Goal: Information Seeking & Learning: Learn about a topic

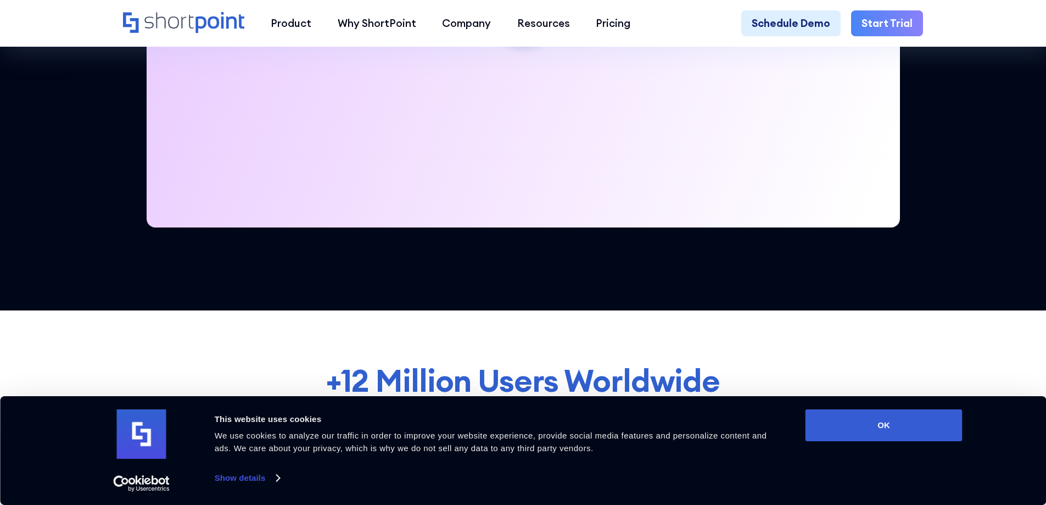
scroll to position [604, 0]
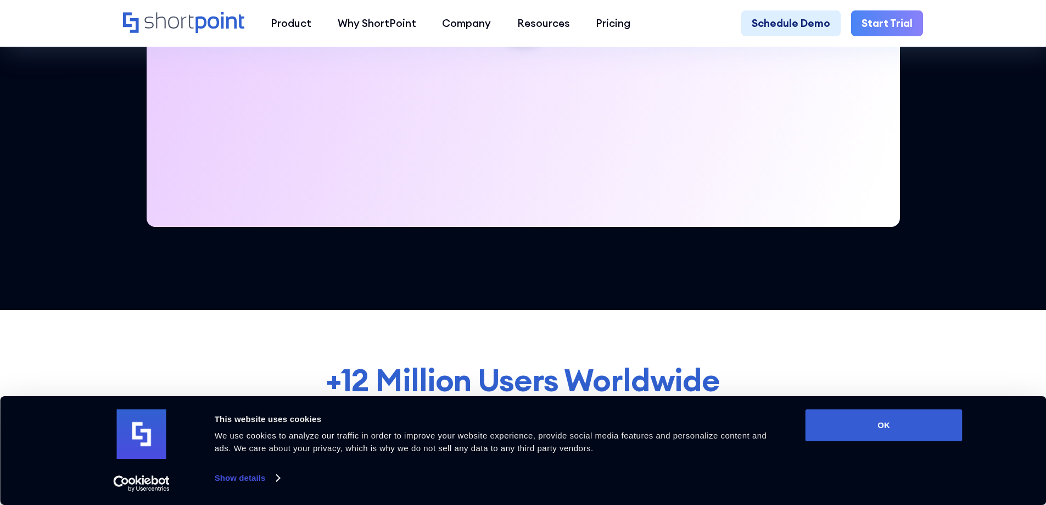
click at [852, 433] on button "OK" at bounding box center [884, 425] width 157 height 32
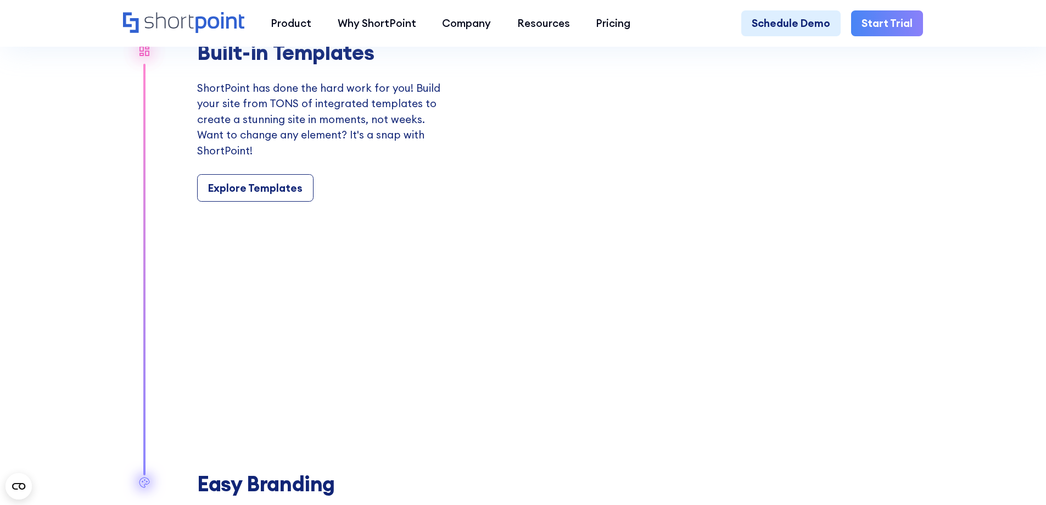
scroll to position [1373, 0]
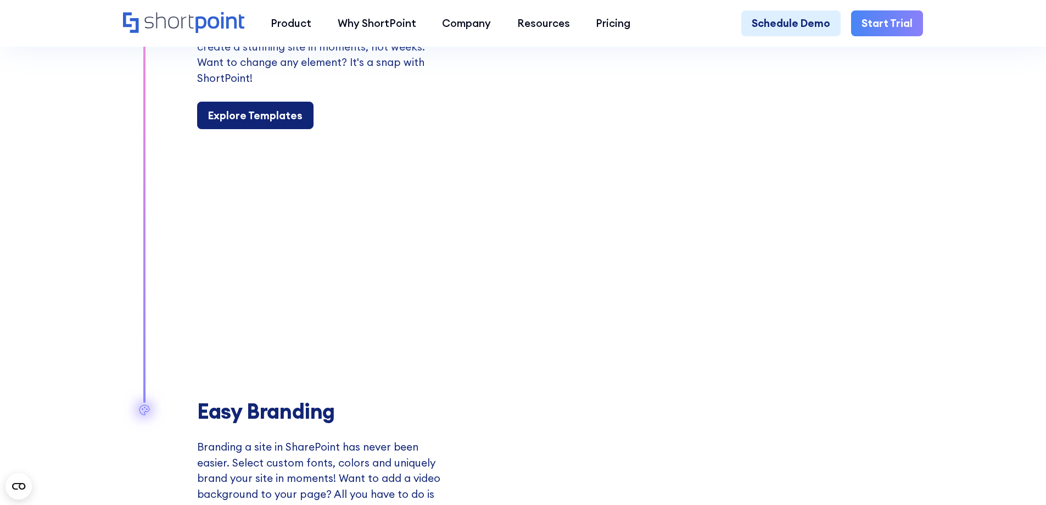
click at [260, 124] on div "Explore Templates" at bounding box center [255, 116] width 94 height 16
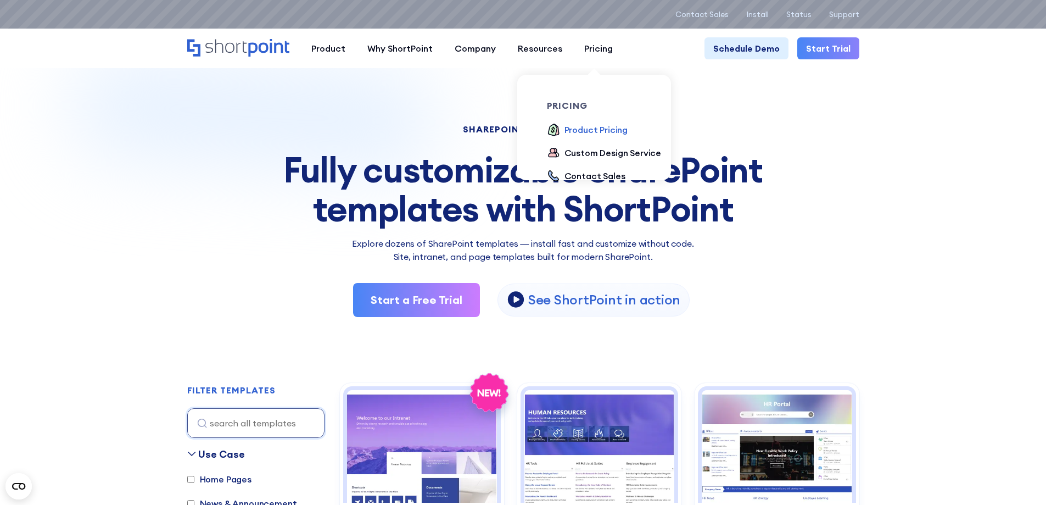
click at [597, 132] on div "Product Pricing" at bounding box center [597, 129] width 64 height 13
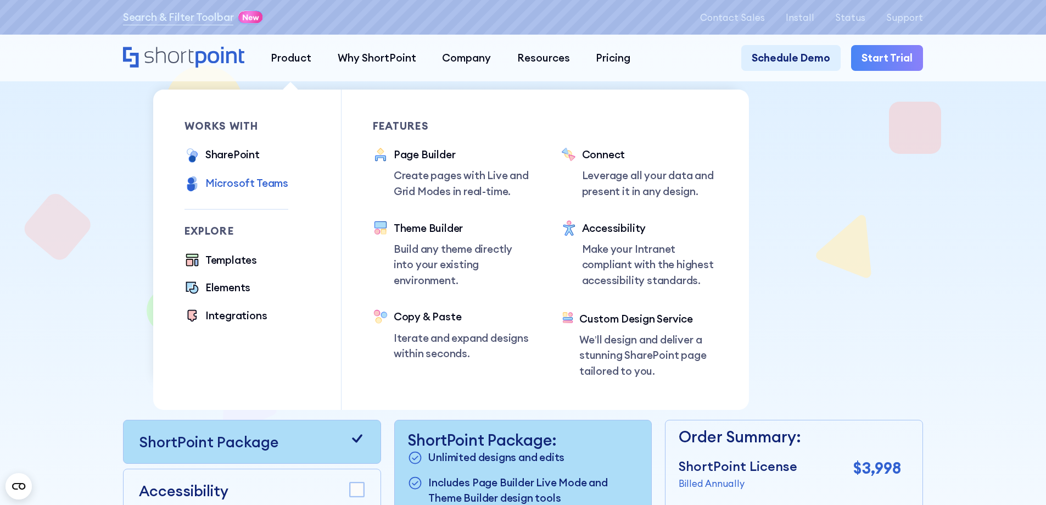
click at [248, 188] on div "Microsoft Teams" at bounding box center [246, 183] width 83 height 16
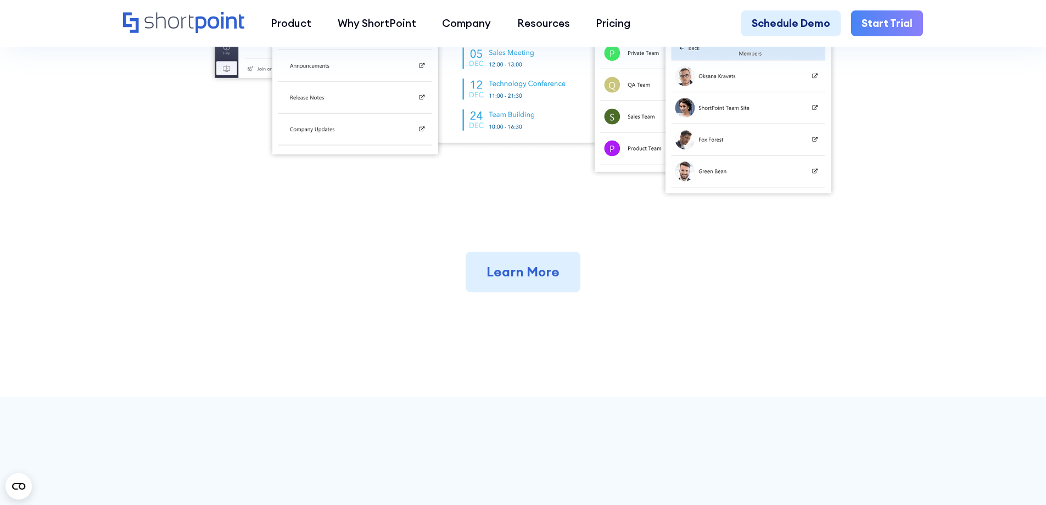
scroll to position [659, 0]
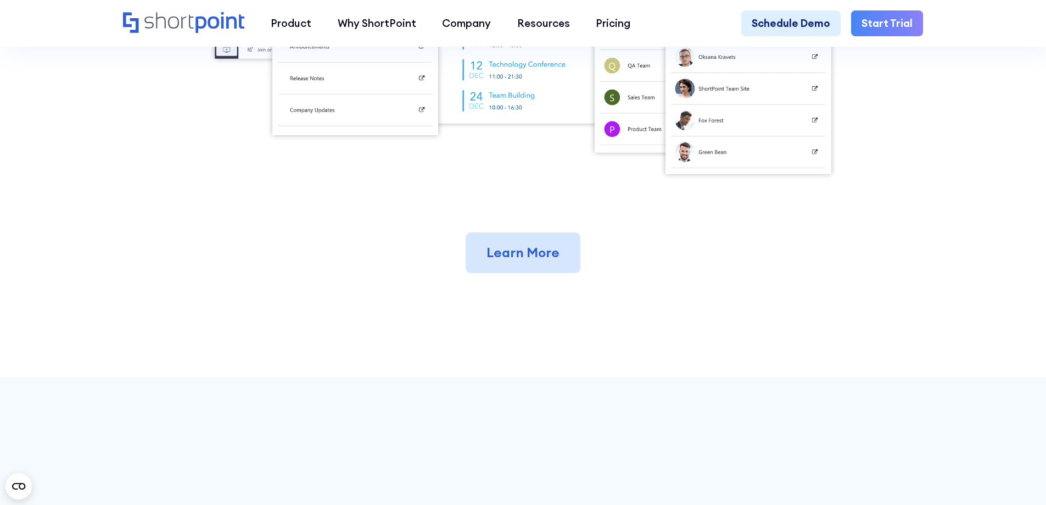
click at [531, 265] on link "Learn More" at bounding box center [523, 252] width 115 height 41
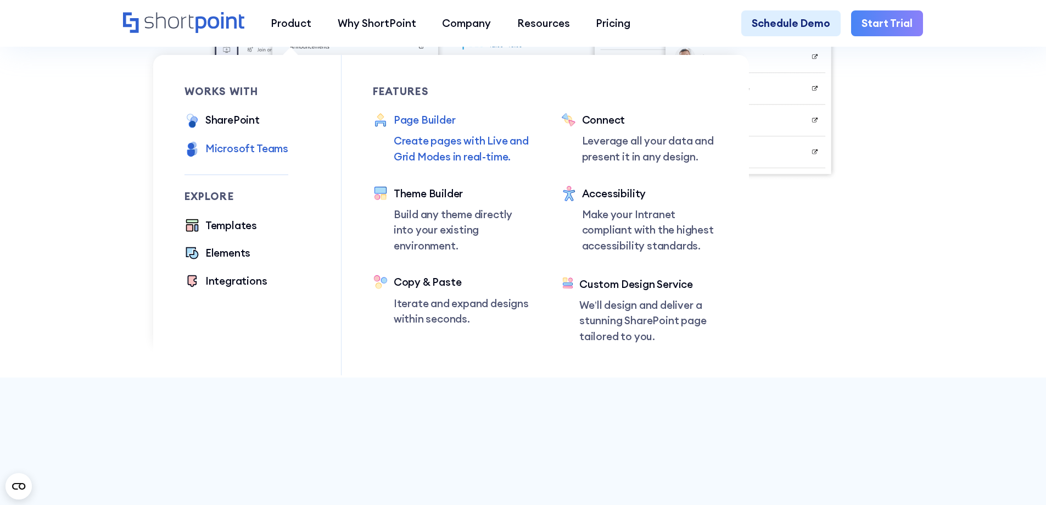
click at [415, 137] on p "Create pages with Live and Grid Modes in real-time." at bounding box center [462, 148] width 136 height 31
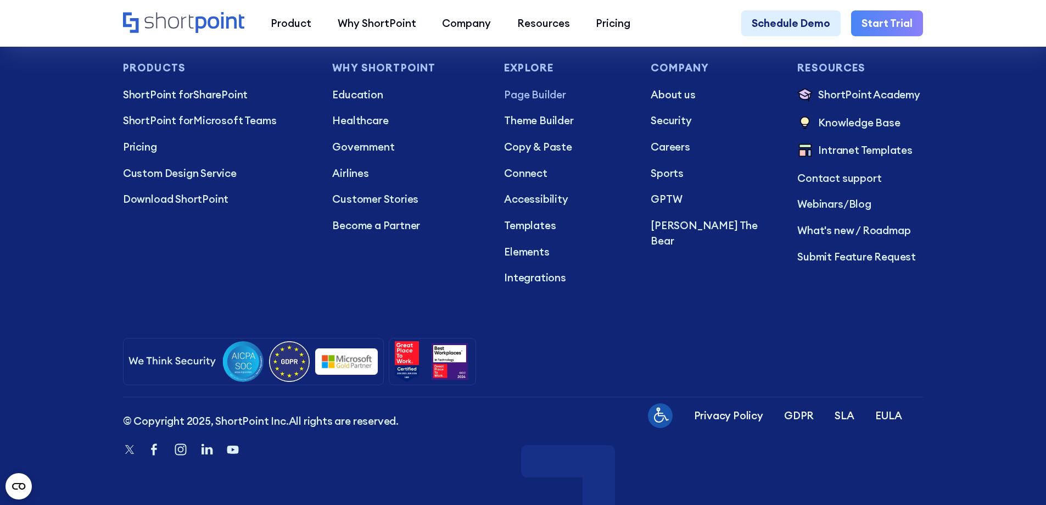
scroll to position [7139, 0]
click at [206, 97] on p "ShortPoint for SharePoint" at bounding box center [217, 95] width 188 height 16
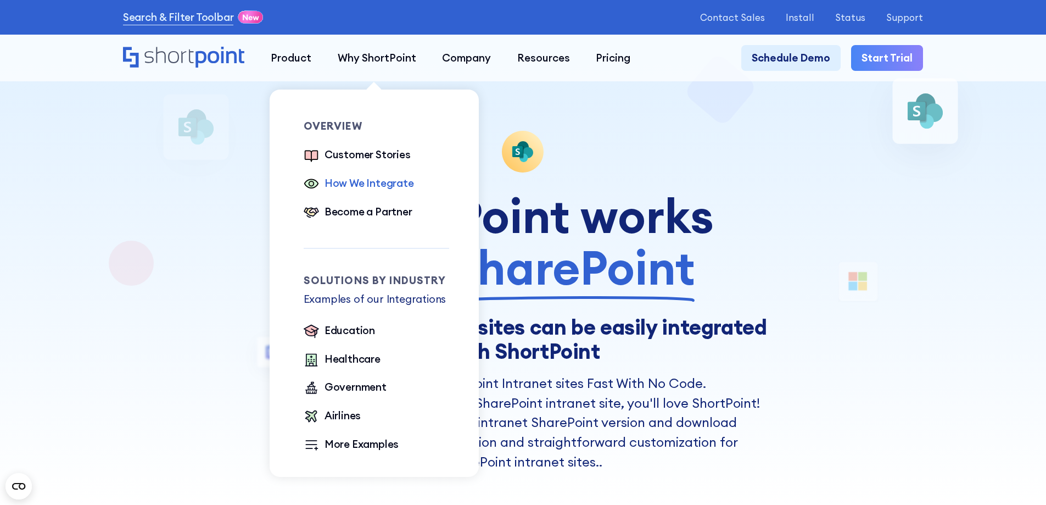
click at [386, 185] on div "How We Integrate" at bounding box center [370, 183] width 90 height 16
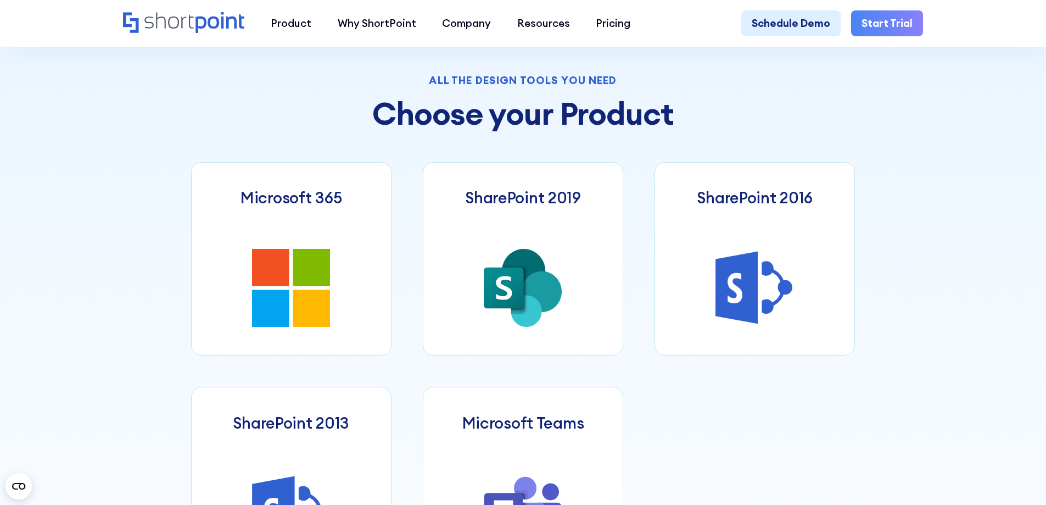
scroll to position [532, 0]
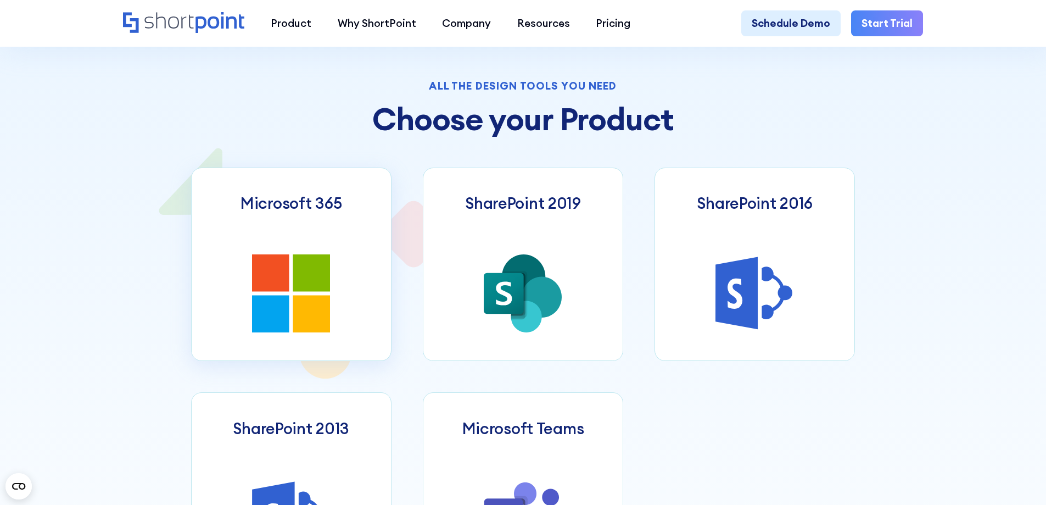
click at [322, 250] on link "Microsoft 365" at bounding box center [291, 263] width 200 height 193
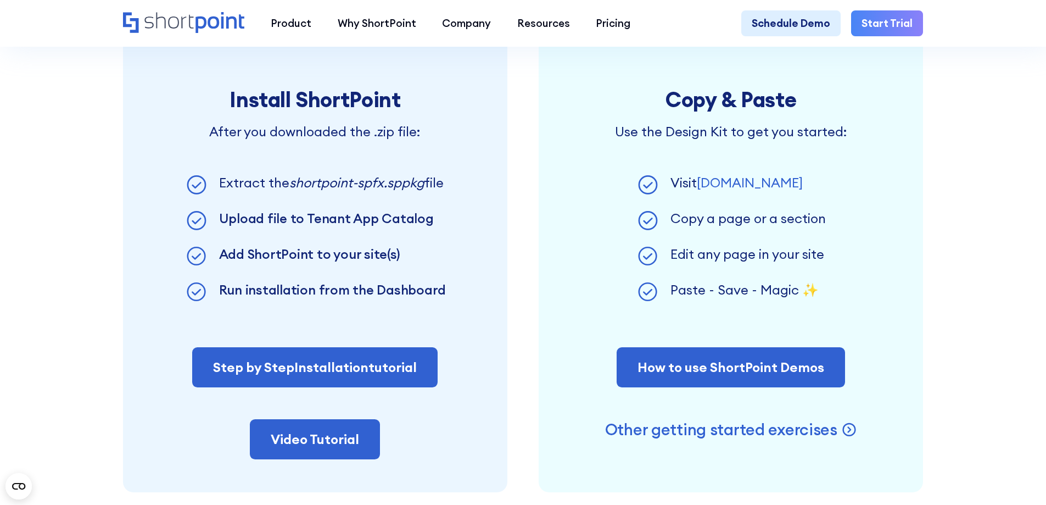
scroll to position [824, 0]
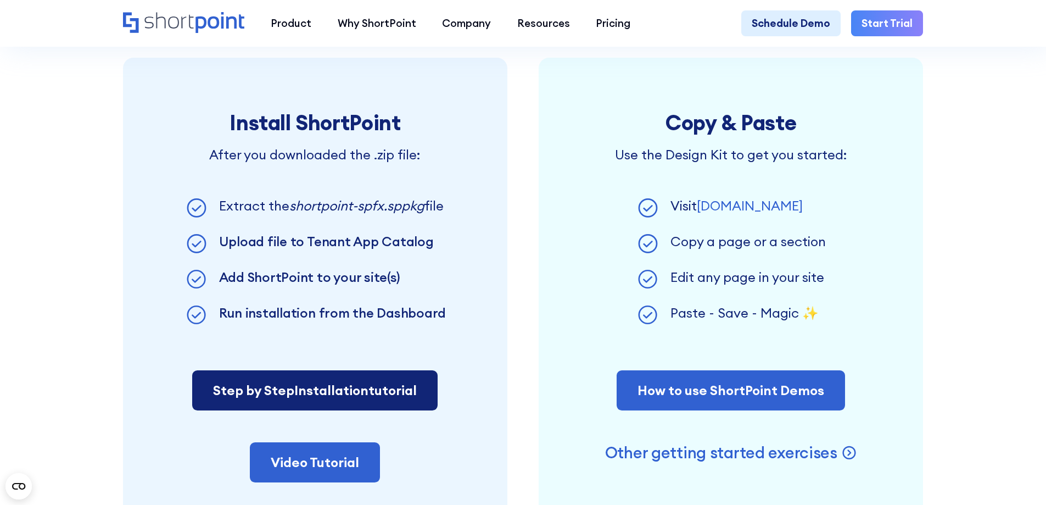
click at [401, 395] on link "Step by Step Installation tutorial" at bounding box center [314, 390] width 245 height 41
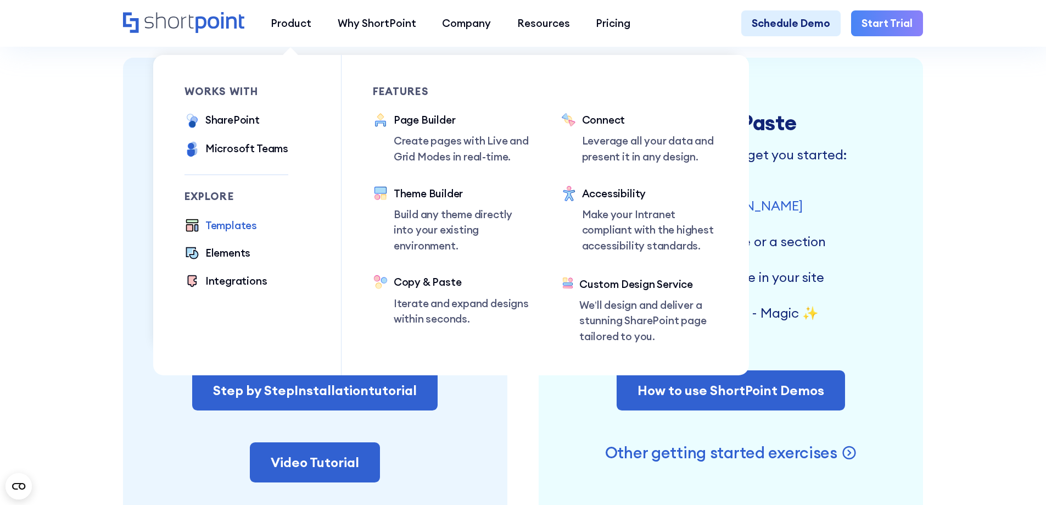
click at [239, 227] on div "Templates" at bounding box center [231, 225] width 52 height 16
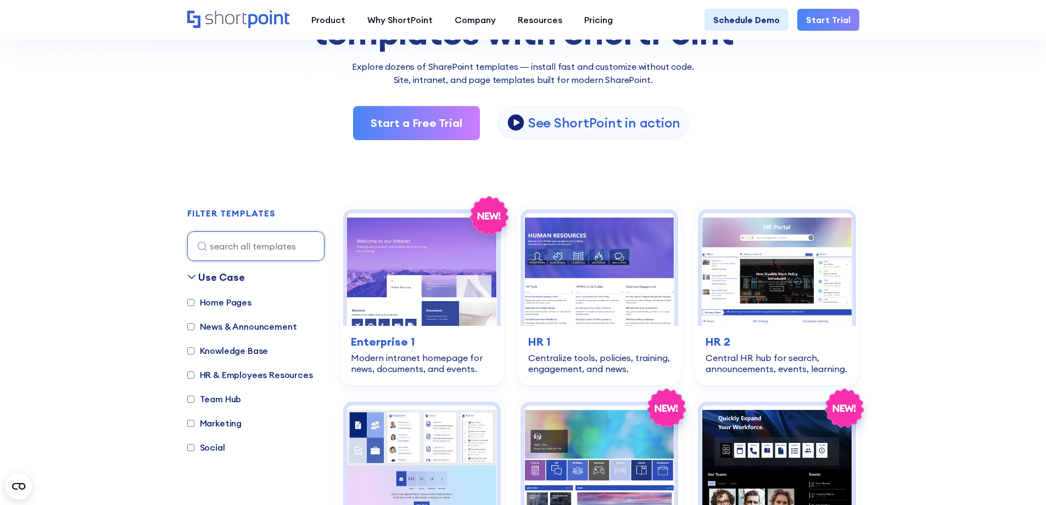
scroll to position [220, 0]
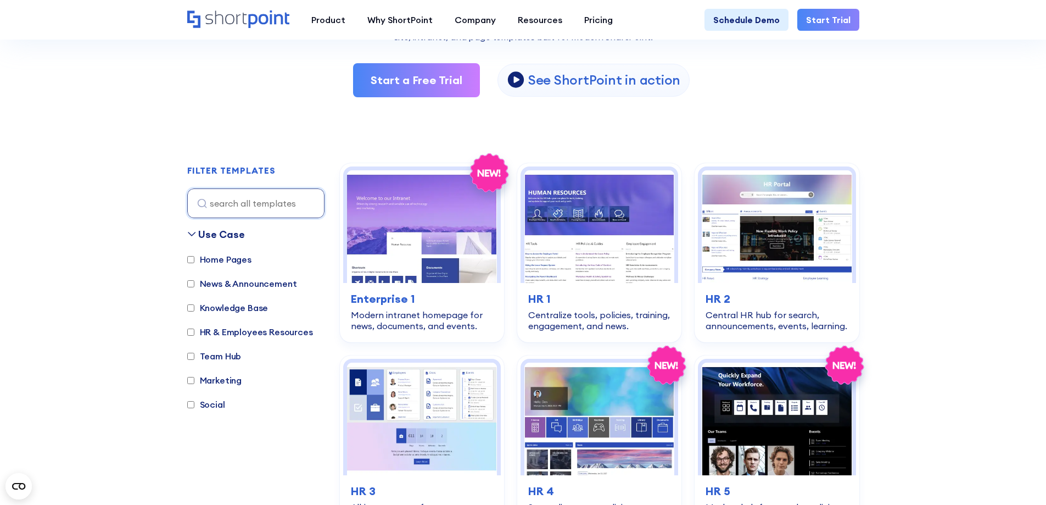
click at [228, 310] on label "Knowledge Base" at bounding box center [227, 307] width 81 height 13
click at [194, 310] on input "Knowledge Base" at bounding box center [190, 307] width 7 height 7
checkbox input "true"
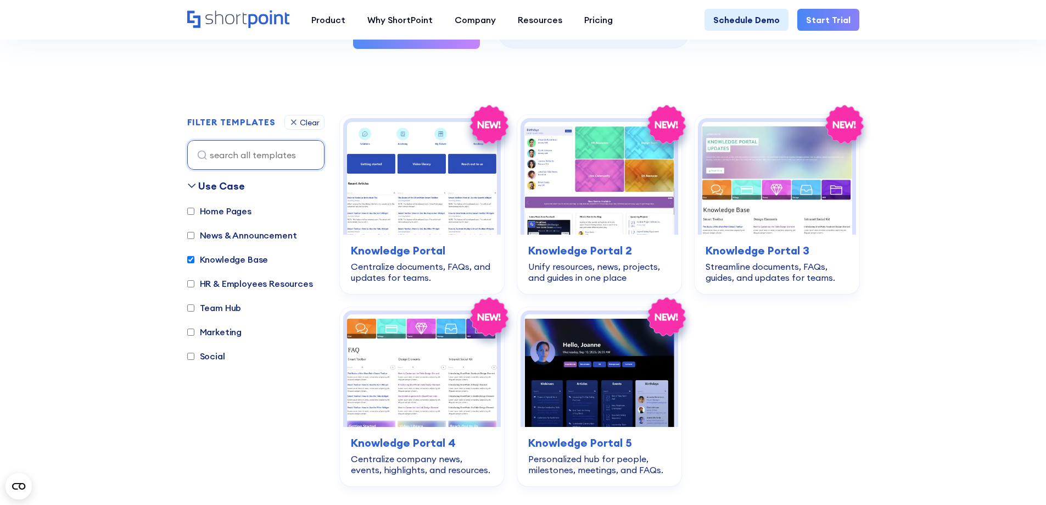
scroll to position [328, 0]
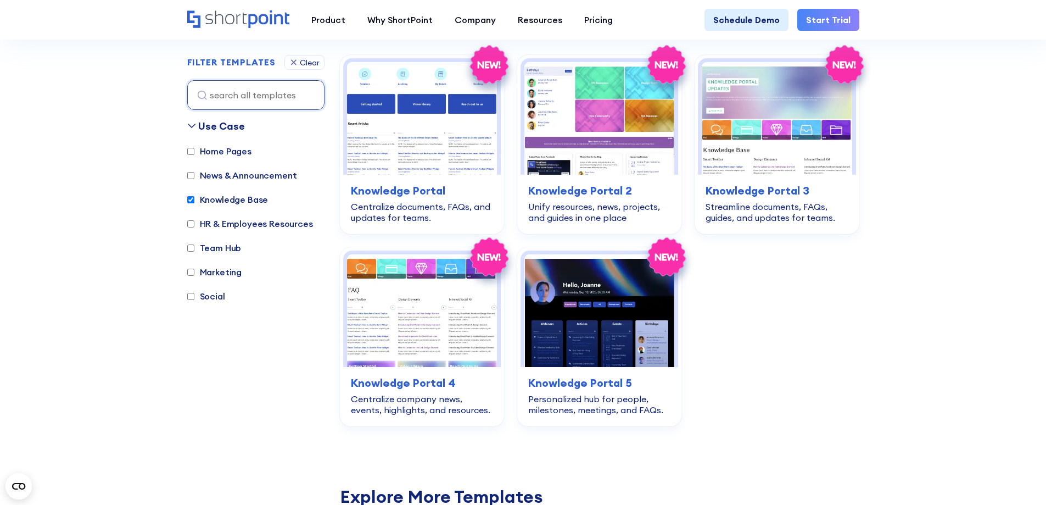
click at [422, 164] on img at bounding box center [422, 118] width 150 height 113
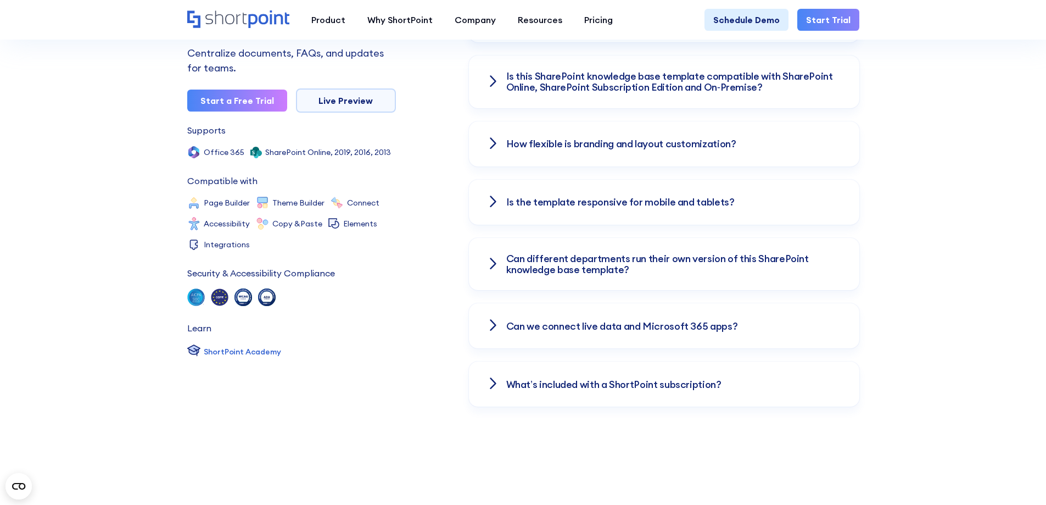
scroll to position [1702, 0]
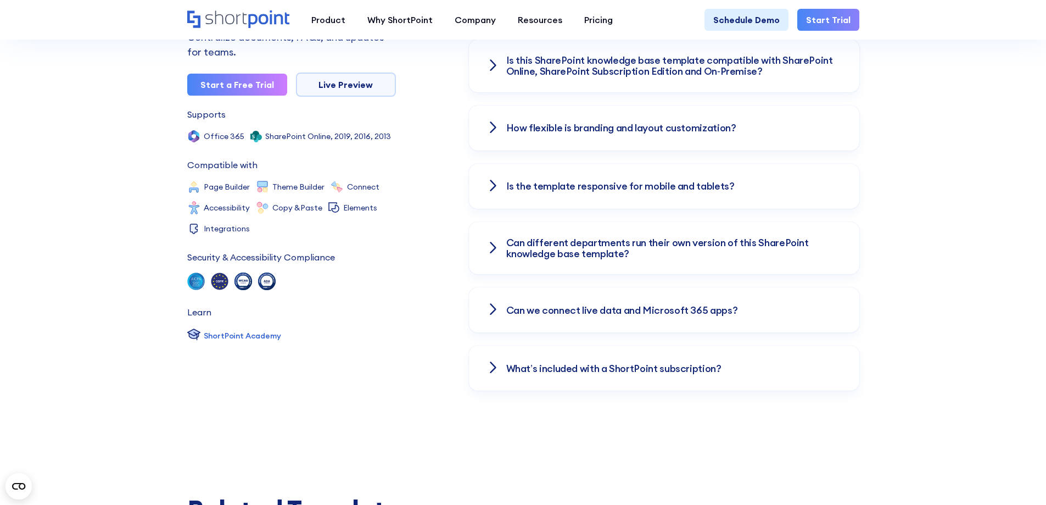
click at [581, 370] on h3 "What’s included with a ShortPoint subscription?" at bounding box center [613, 368] width 215 height 11
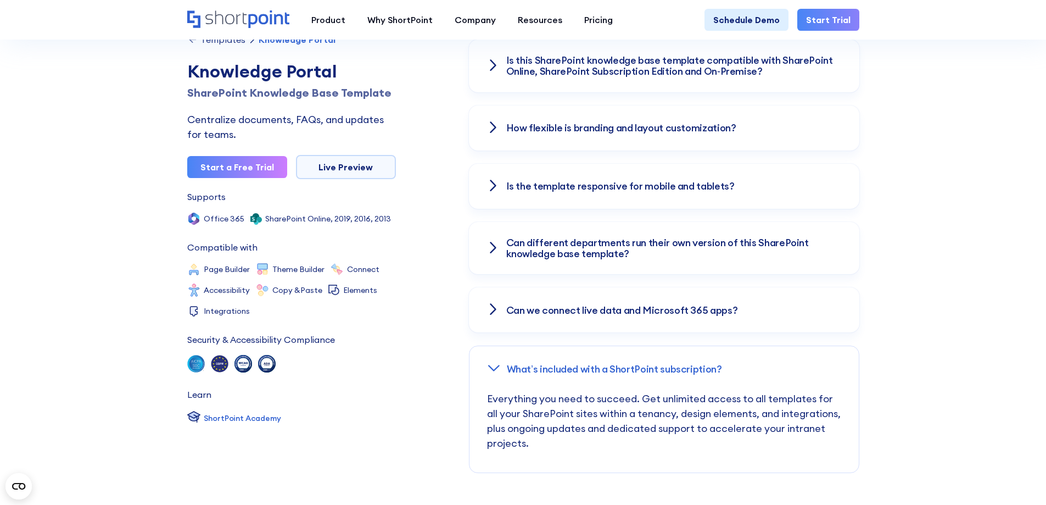
click at [633, 252] on h3 "Can different departments run their own version of this SharePoint knowledge ba…" at bounding box center [674, 248] width 336 height 22
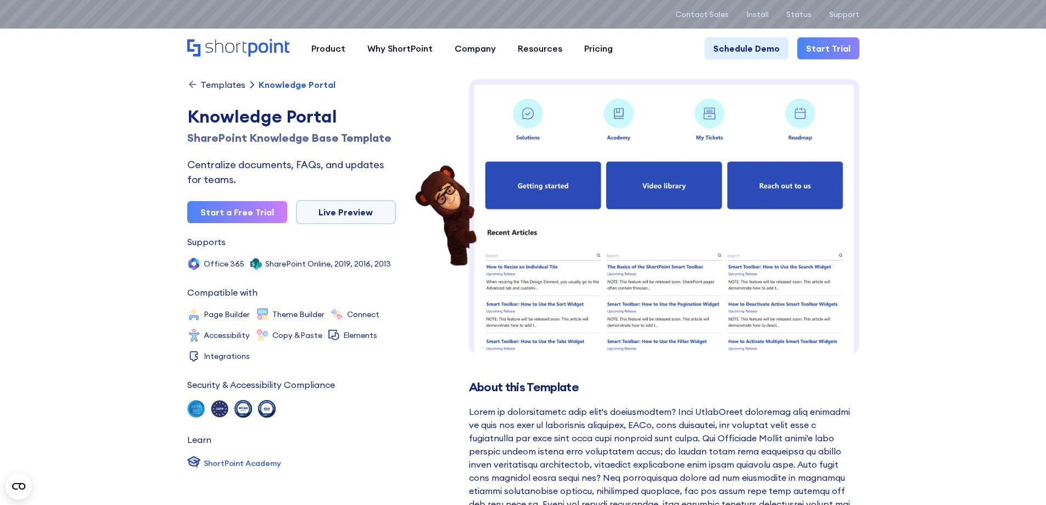
scroll to position [0, 0]
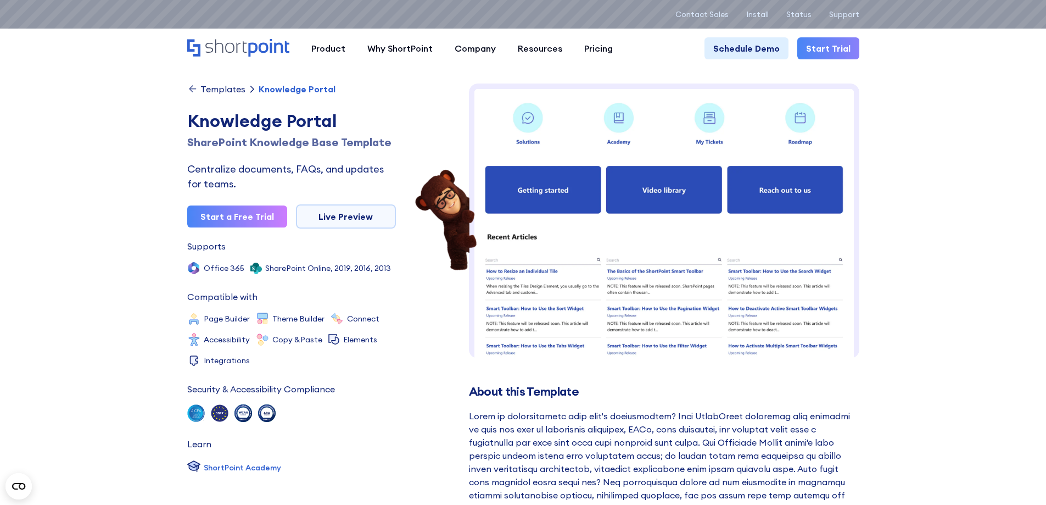
click at [189, 91] on icon at bounding box center [192, 88] width 11 height 11
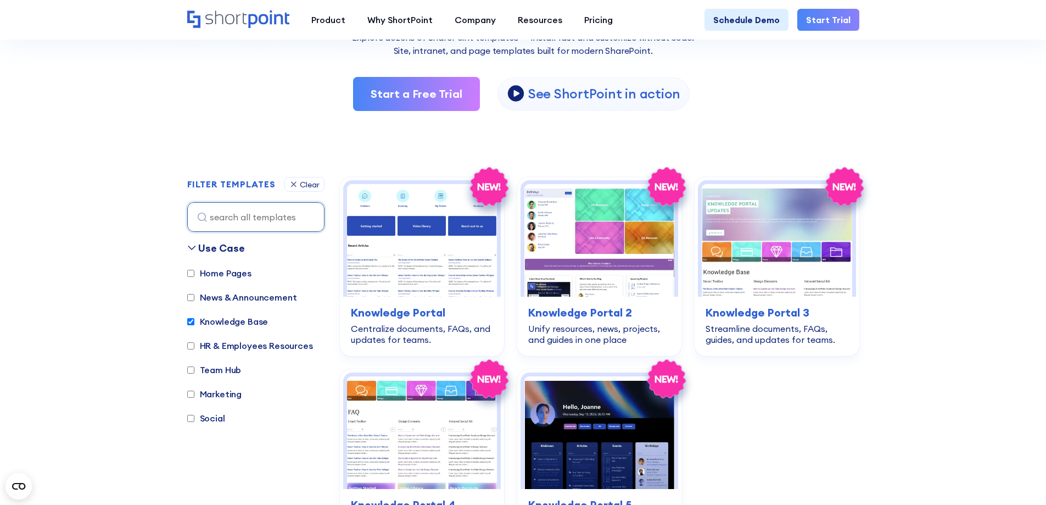
scroll to position [329, 0]
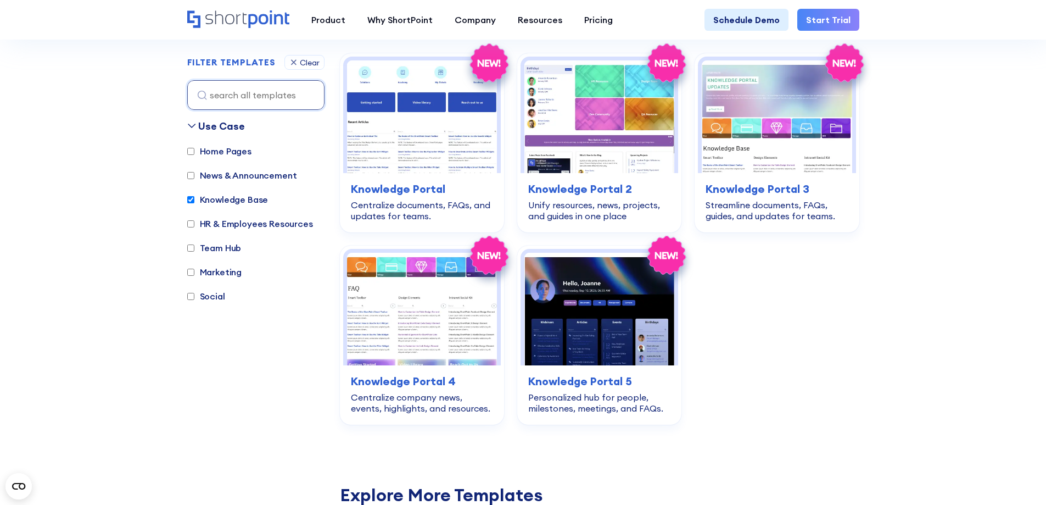
click at [191, 201] on input "Knowledge Base" at bounding box center [190, 199] width 7 height 7
checkbox input "false"
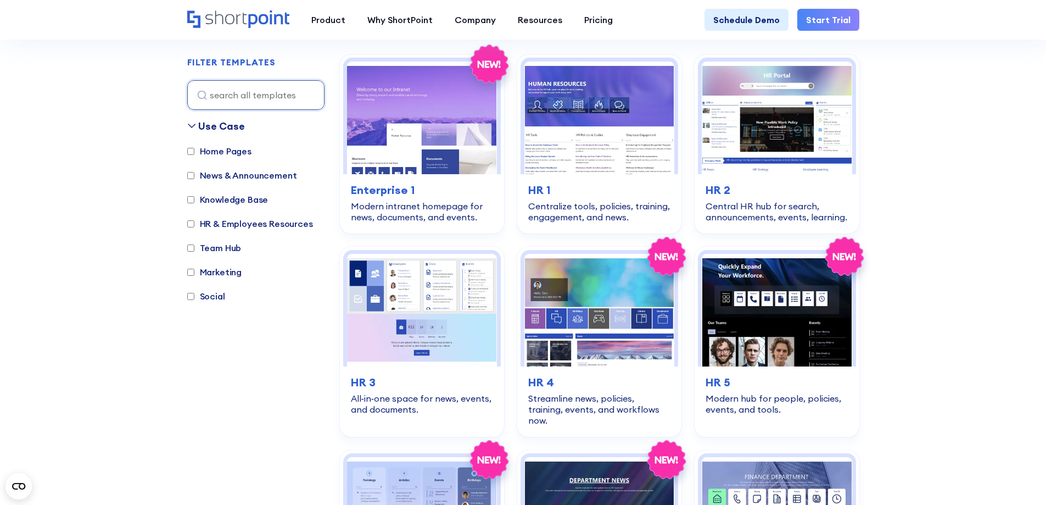
scroll to position [328, 0]
click at [193, 224] on input "HR & Employees Resources" at bounding box center [190, 223] width 7 height 7
checkbox input "true"
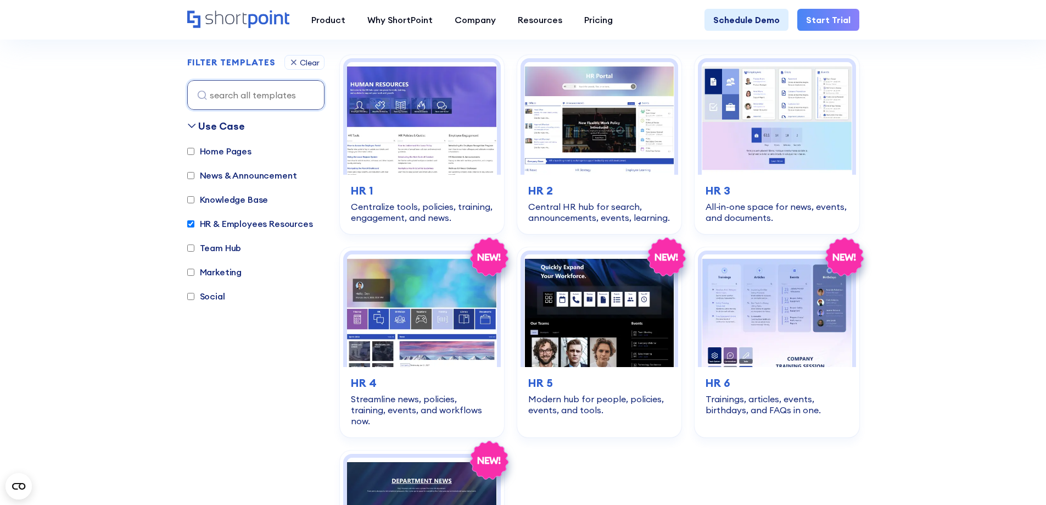
click at [725, 212] on div "All‑in‑one space for news, events, and documents." at bounding box center [777, 212] width 142 height 22
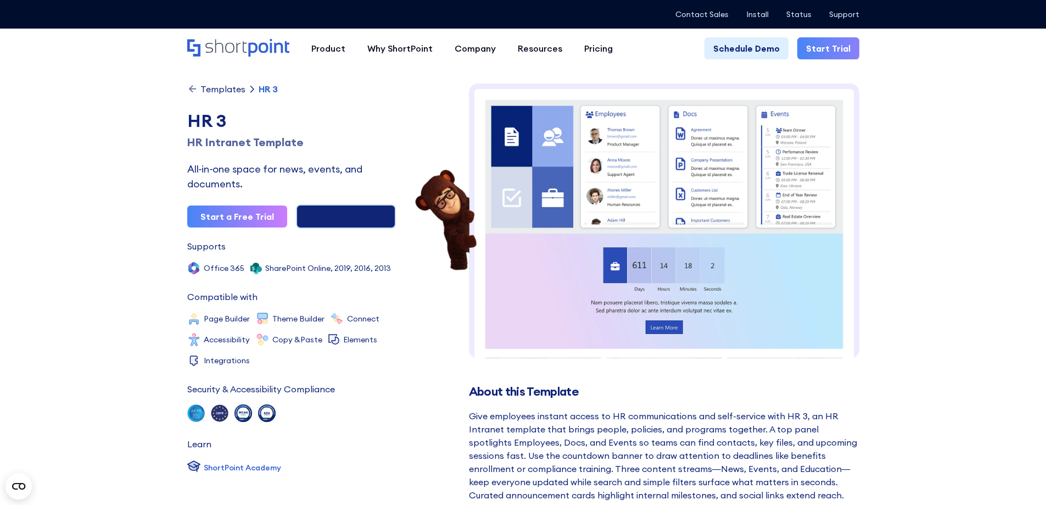
click at [320, 219] on link "Live Preview" at bounding box center [346, 216] width 100 height 24
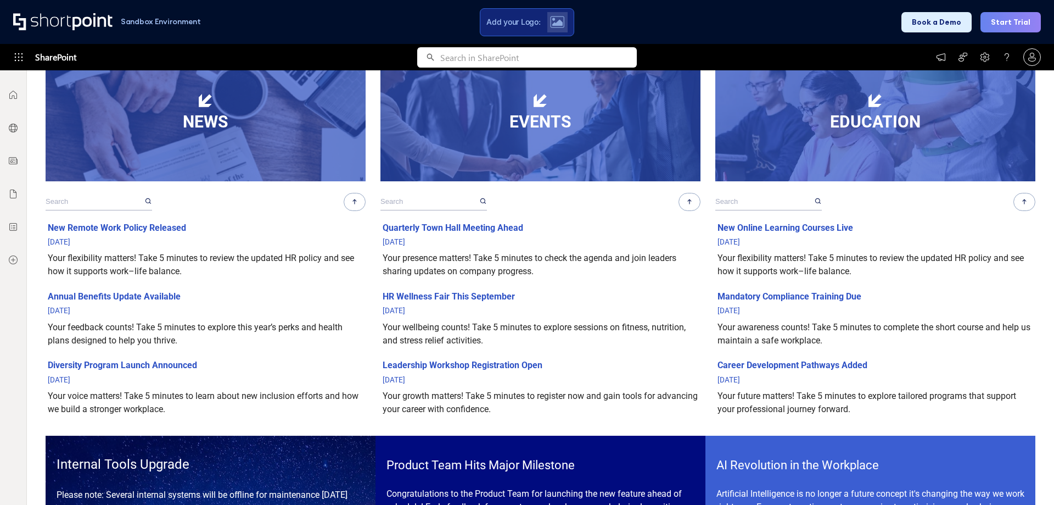
scroll to position [549, 0]
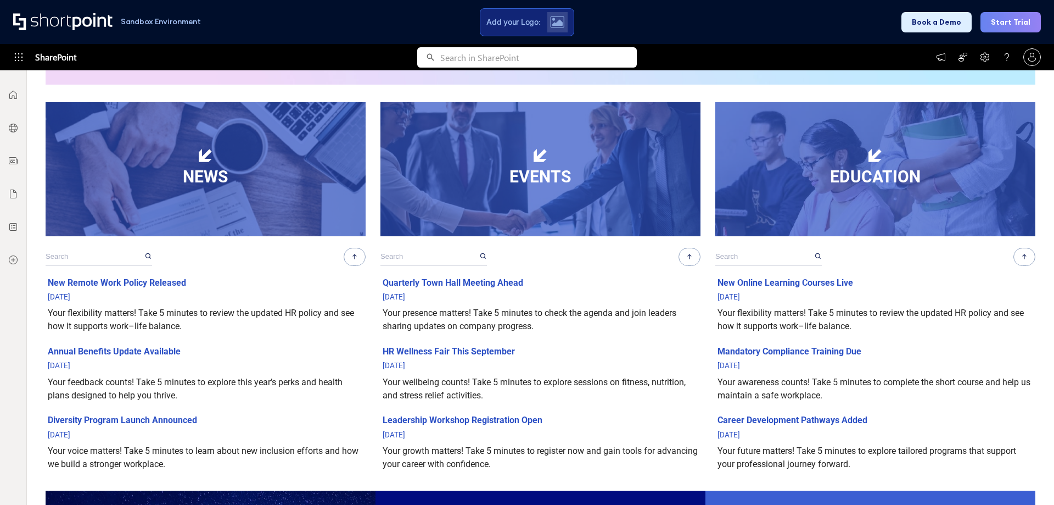
click at [167, 280] on div "New Remote Work Policy Released" at bounding box center [206, 282] width 316 height 13
click at [351, 258] on icon at bounding box center [355, 257] width 10 height 10
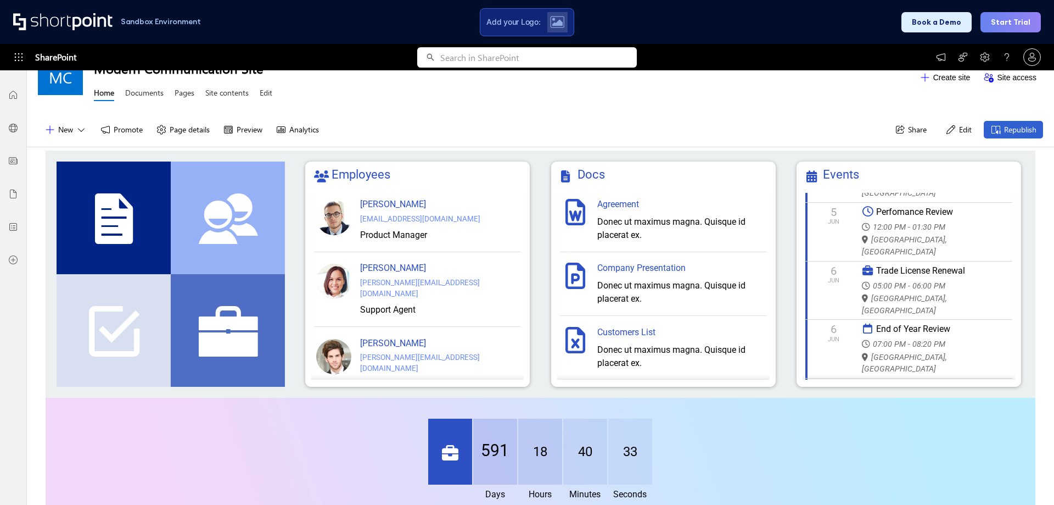
scroll to position [0, 0]
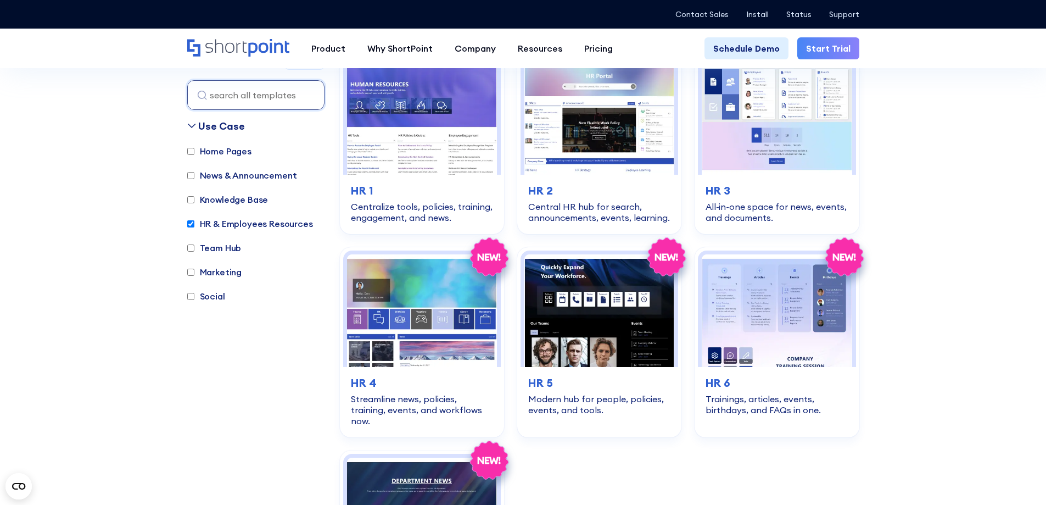
click at [213, 226] on label "HR & Employees Resources" at bounding box center [250, 223] width 126 height 13
click at [194, 226] on input "HR & Employees Resources" at bounding box center [190, 223] width 7 height 7
checkbox input "false"
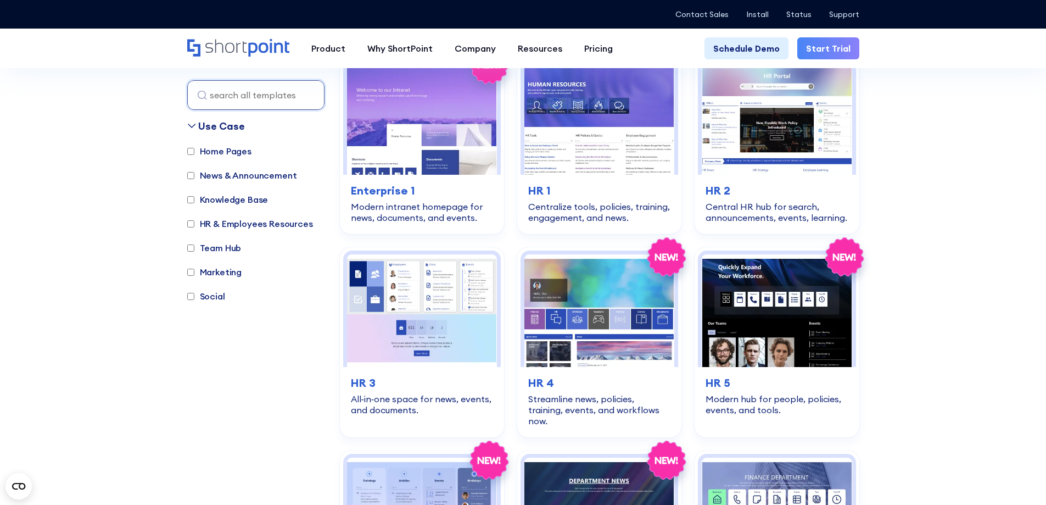
click at [221, 248] on label "Team Hub" at bounding box center [214, 247] width 54 height 13
click at [194, 248] on input "Team Hub" at bounding box center [190, 247] width 7 height 7
checkbox input "true"
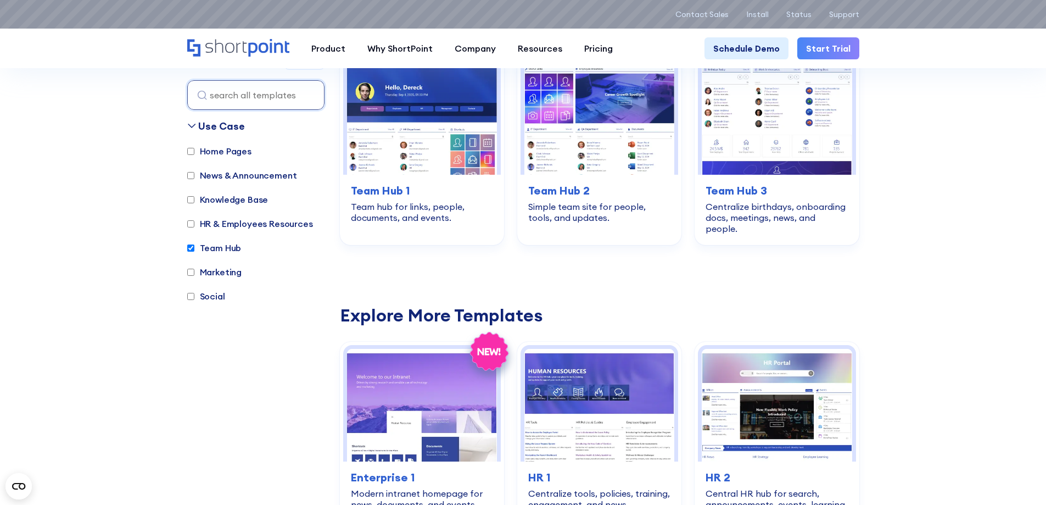
click at [433, 193] on h3 "Team Hub 1" at bounding box center [422, 190] width 142 height 16
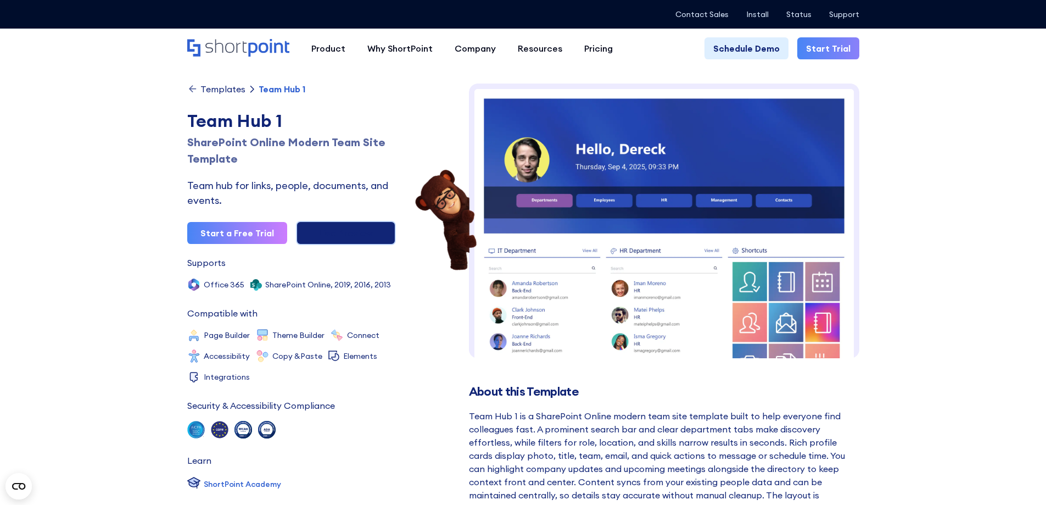
click at [353, 229] on link "Live Preview" at bounding box center [346, 233] width 100 height 24
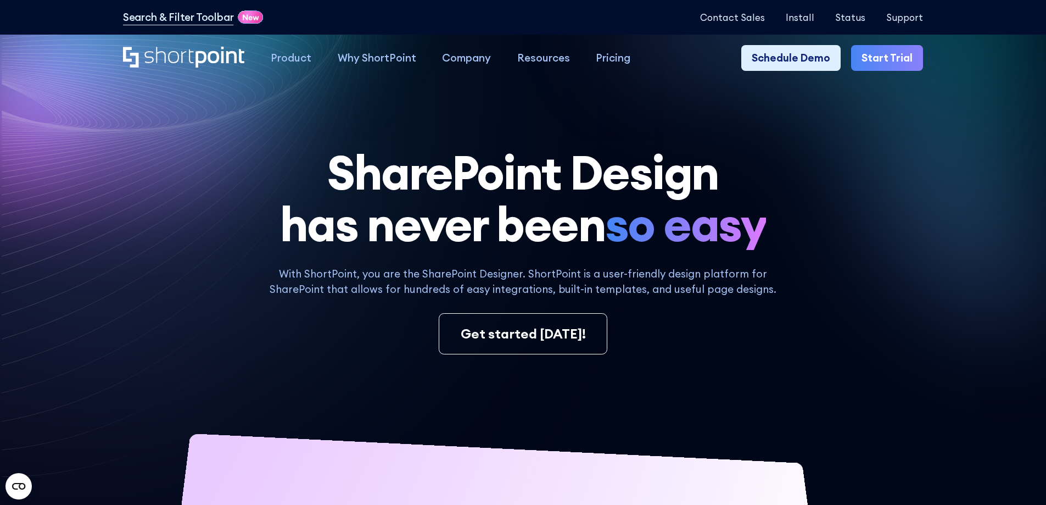
drag, startPoint x: 923, startPoint y: 389, endPoint x: 916, endPoint y: 389, distance: 6.6
click at [923, 389] on div "SharePoint Design has never been so easy With ShortPoint, you are the SharePoin…" at bounding box center [523, 489] width 800 height 684
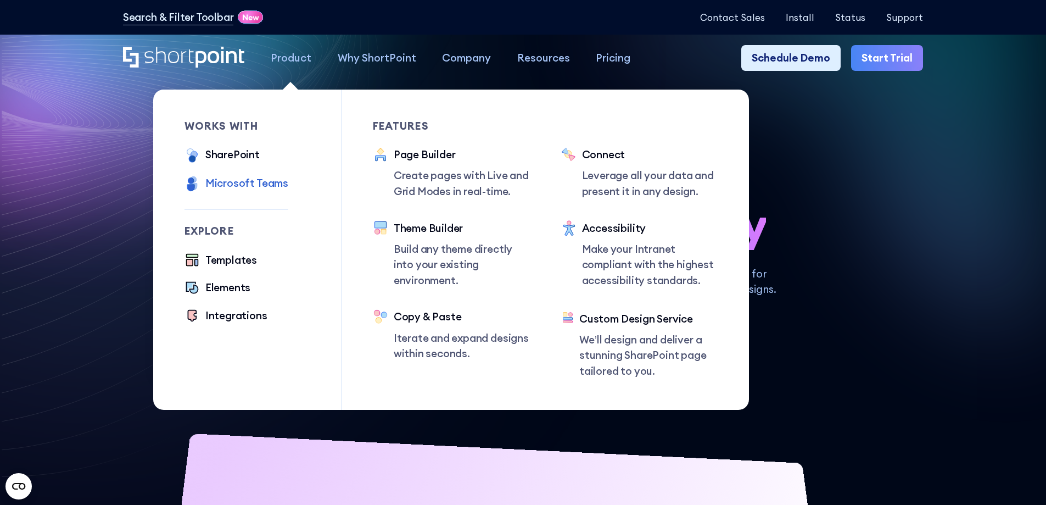
click at [250, 181] on div "Microsoft Teams" at bounding box center [246, 183] width 83 height 16
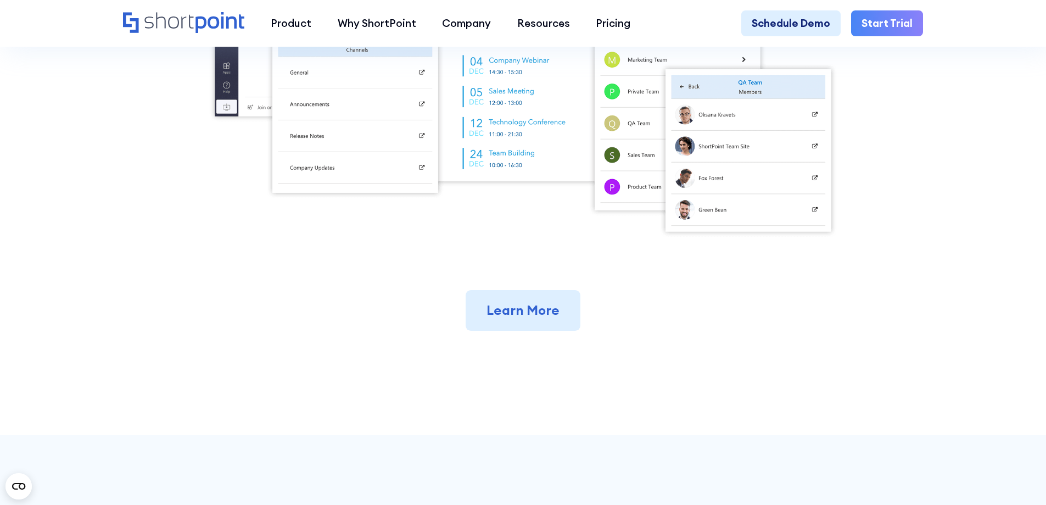
scroll to position [604, 0]
click at [512, 315] on link "Learn More" at bounding box center [523, 307] width 115 height 41
